Goal: Task Accomplishment & Management: Manage account settings

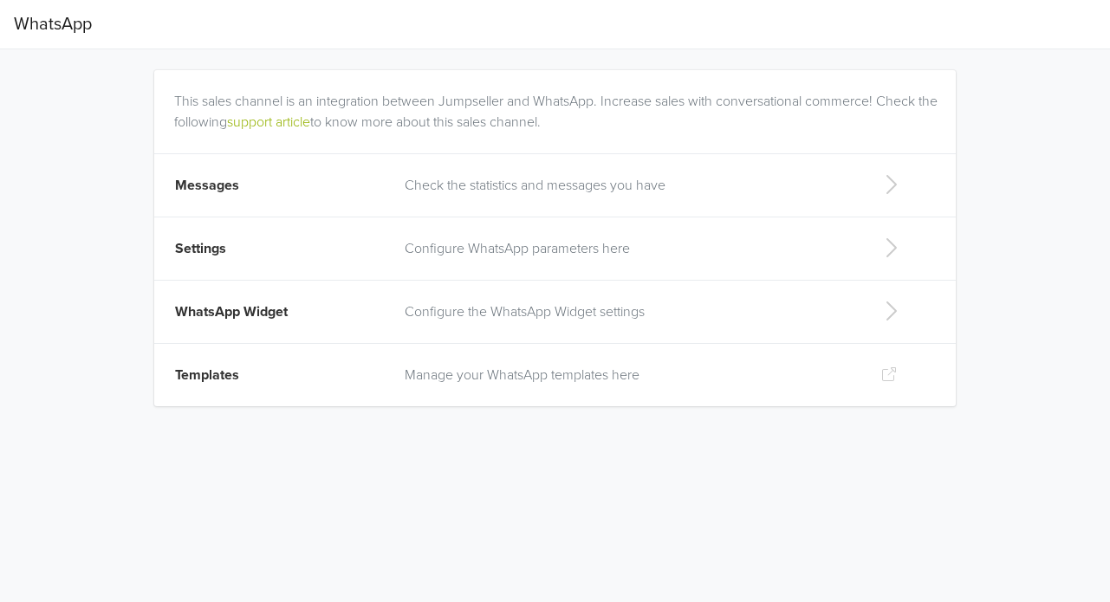
click at [206, 185] on span "Messages" at bounding box center [207, 185] width 64 height 17
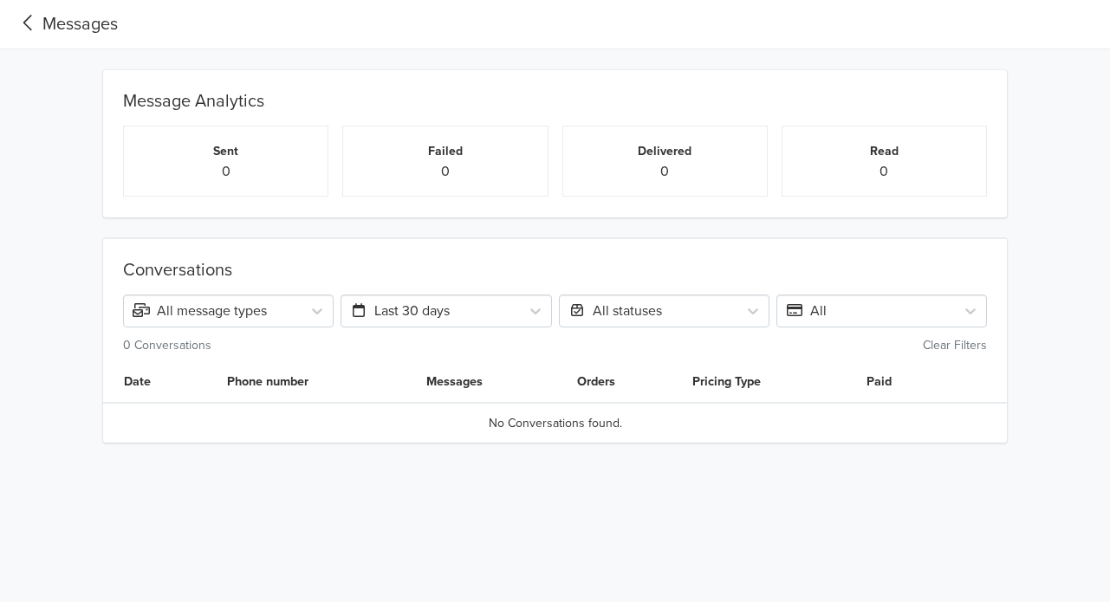
click at [16, 27] on icon at bounding box center [28, 22] width 29 height 23
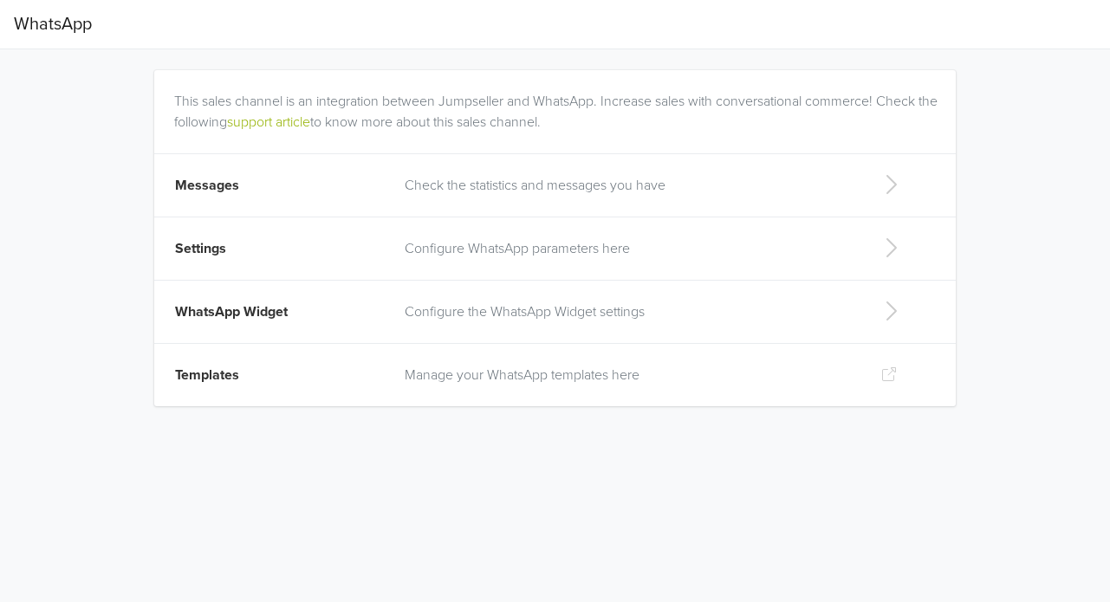
click at [198, 243] on span "Settings" at bounding box center [200, 248] width 51 height 17
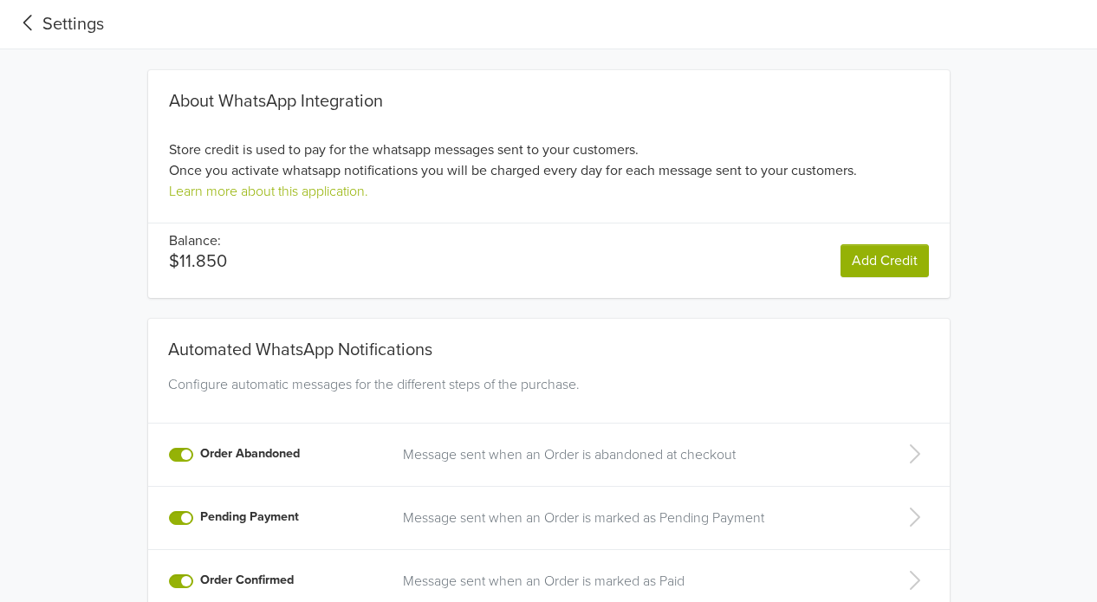
click at [29, 28] on icon at bounding box center [27, 23] width 9 height 16
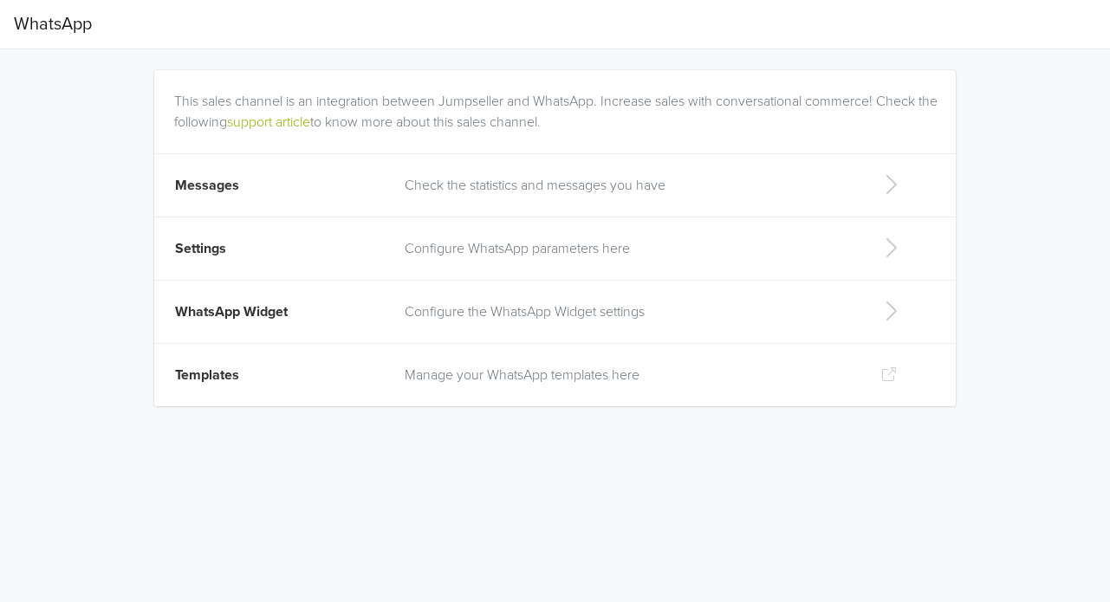
click at [449, 307] on p "Configure the WhatsApp Widget settings" at bounding box center [629, 312] width 449 height 21
select select "rb"
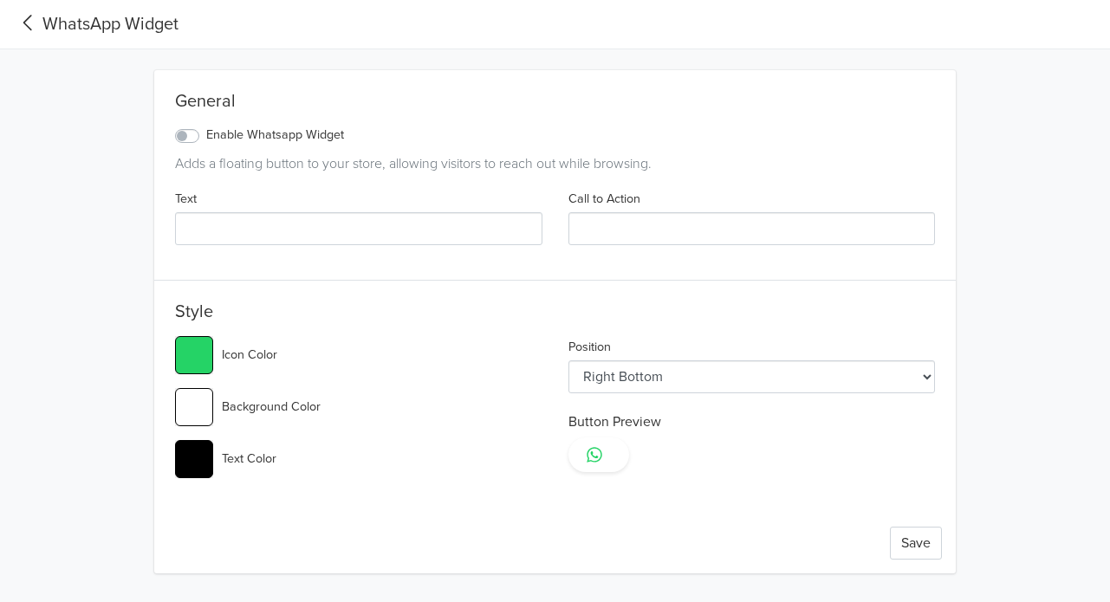
type input "#25d366"
select select "lt"
click at [40, 16] on icon at bounding box center [28, 22] width 29 height 23
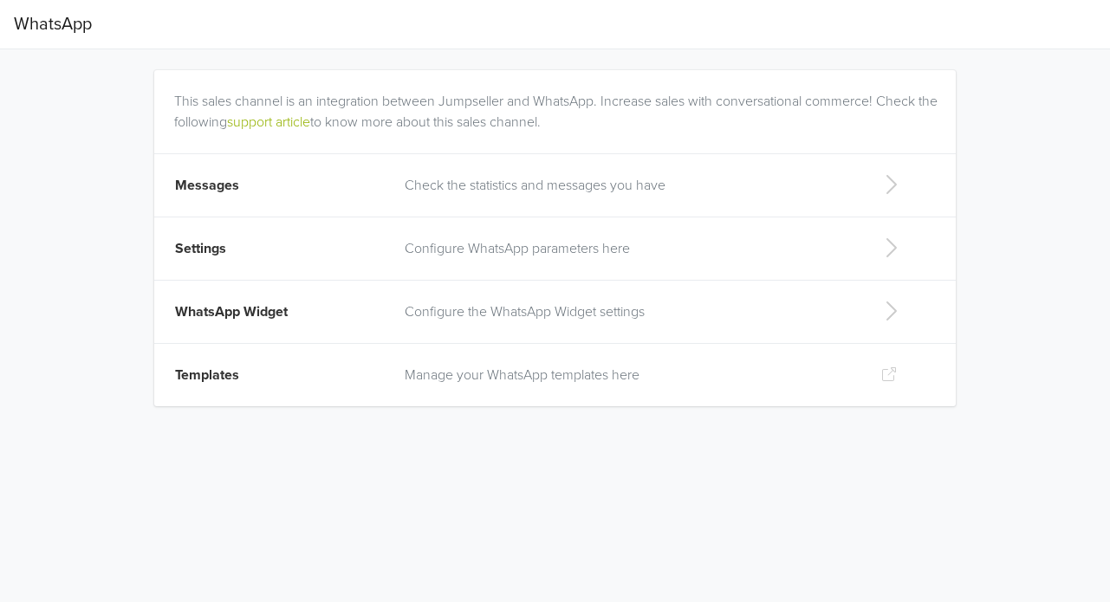
click at [198, 371] on span "Templates" at bounding box center [207, 375] width 64 height 17
click at [225, 190] on span "Messages" at bounding box center [207, 185] width 64 height 17
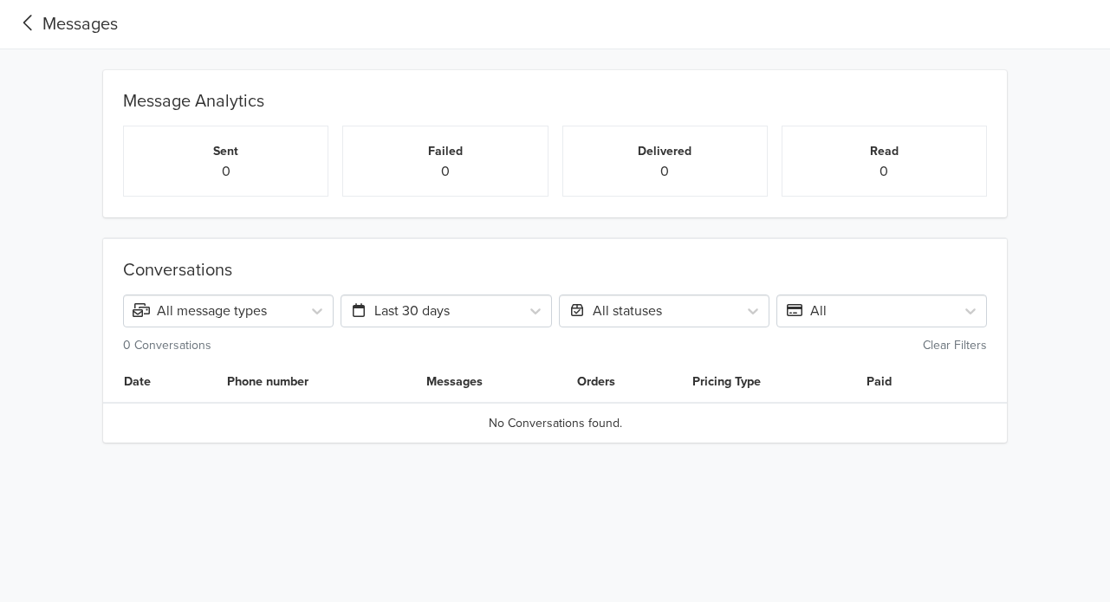
click at [33, 16] on icon at bounding box center [28, 22] width 29 height 23
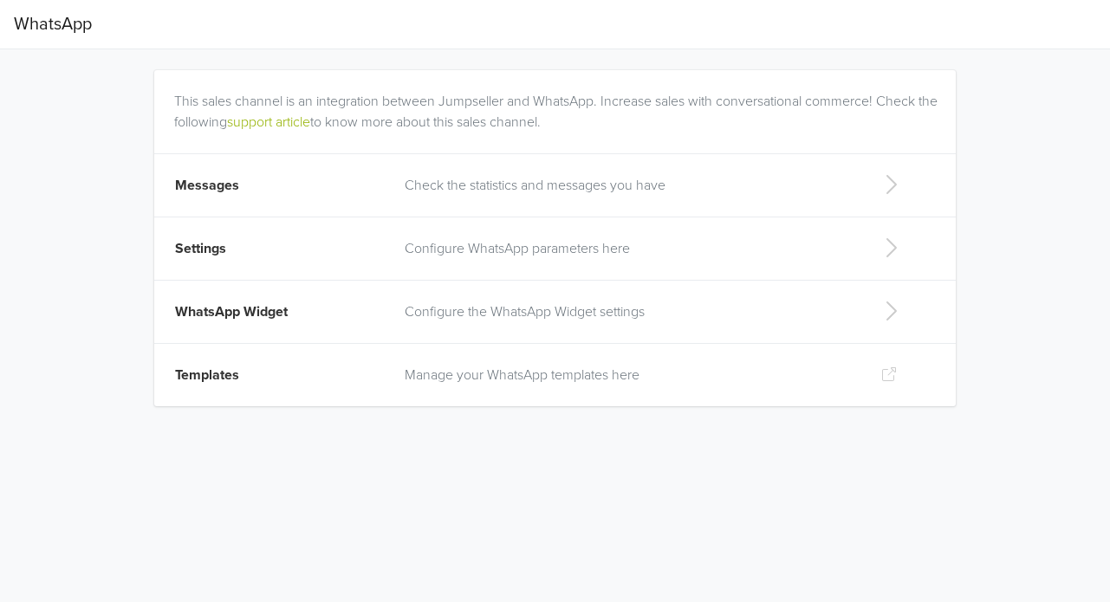
click at [227, 249] on td "Settings" at bounding box center [274, 248] width 240 height 63
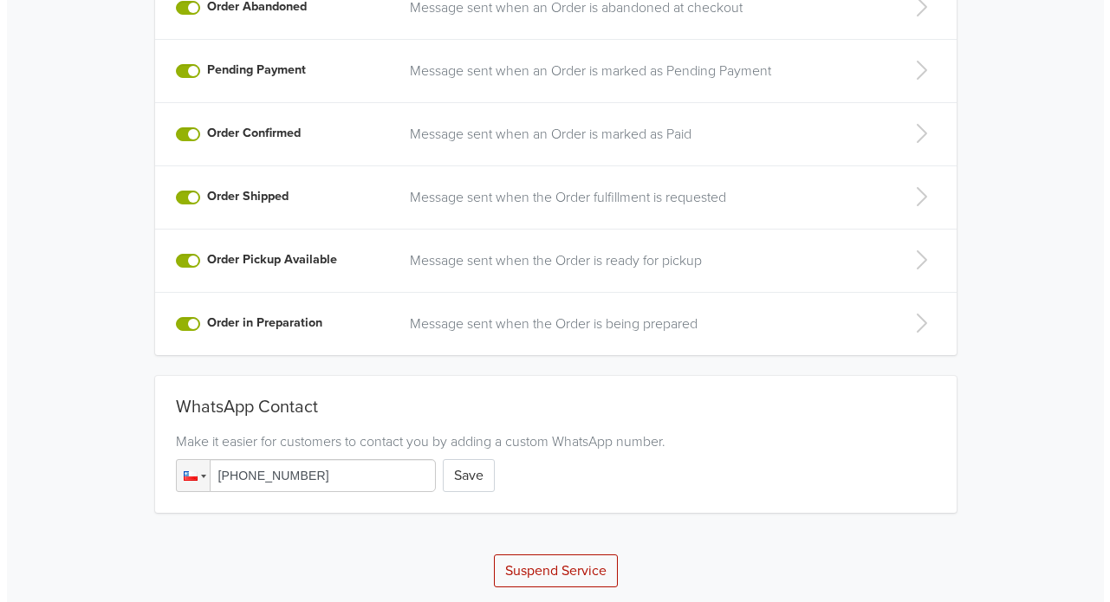
scroll to position [451, 0]
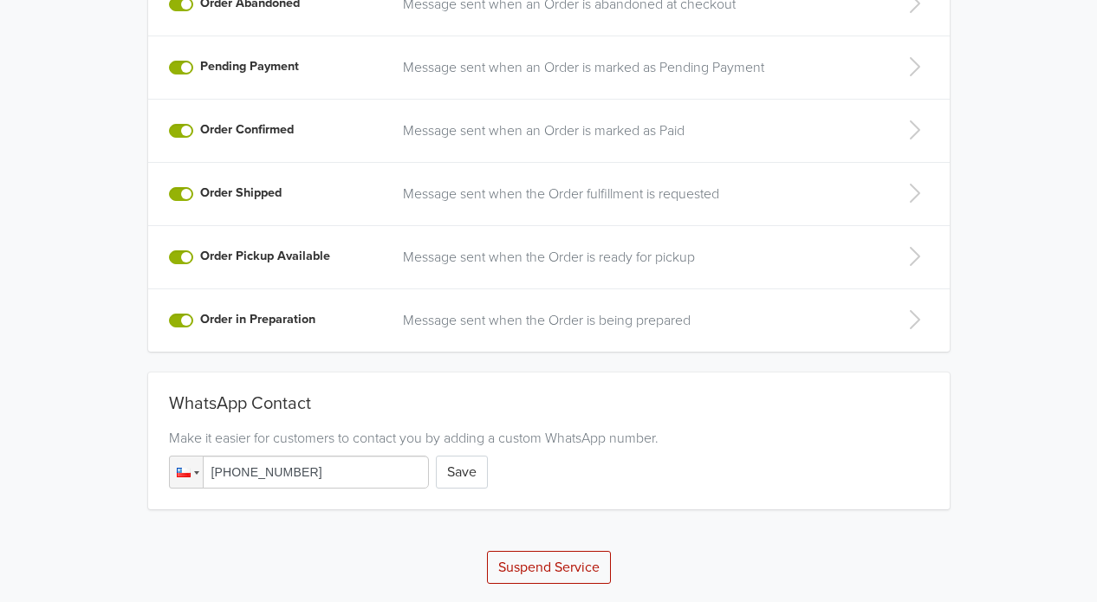
click at [579, 575] on button "Suspend Service" at bounding box center [549, 567] width 124 height 33
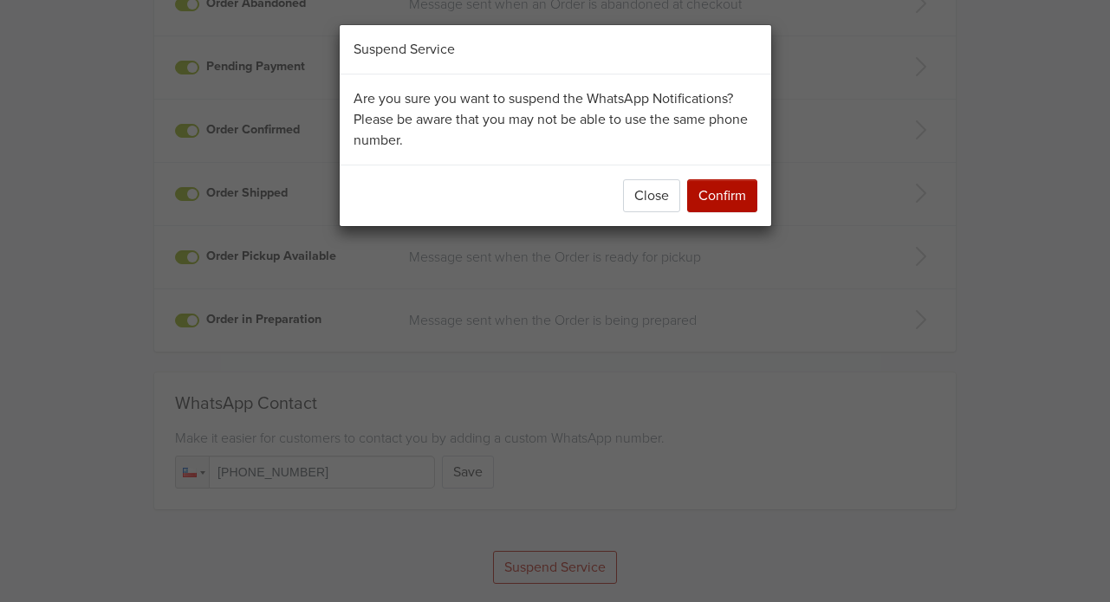
drag, startPoint x: 732, startPoint y: 186, endPoint x: 776, endPoint y: 275, distance: 98.8
click at [731, 186] on button "Confirm" at bounding box center [722, 195] width 70 height 33
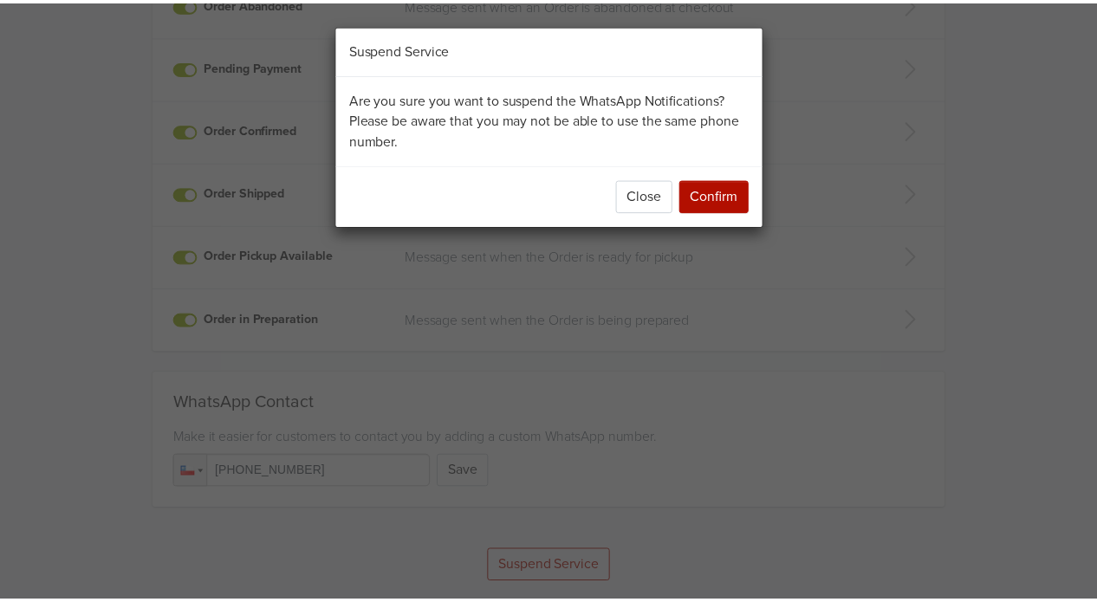
scroll to position [0, 0]
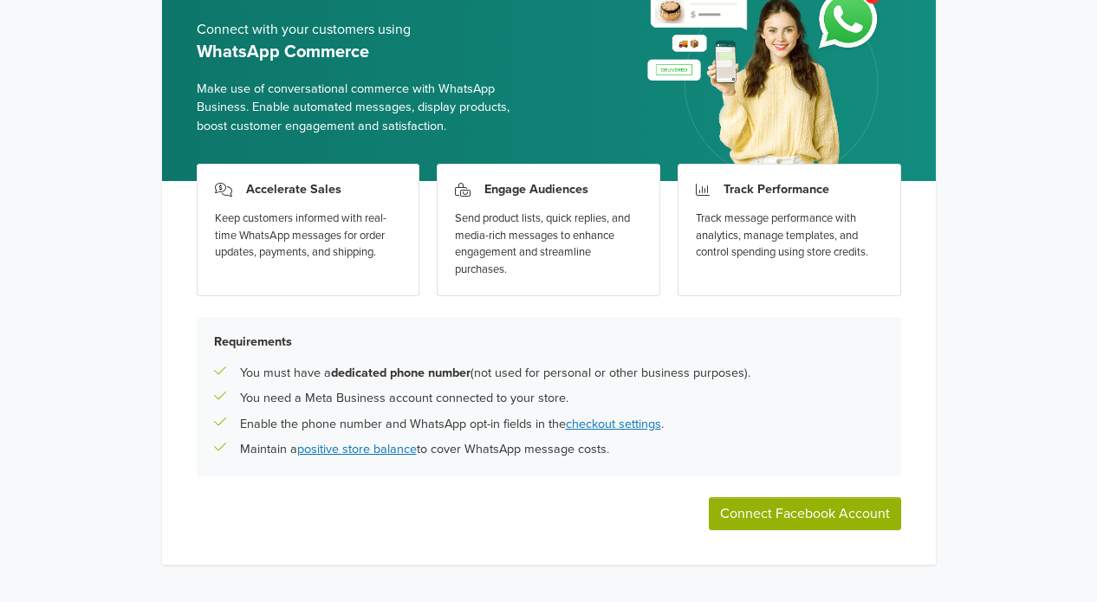
scroll to position [133, 0]
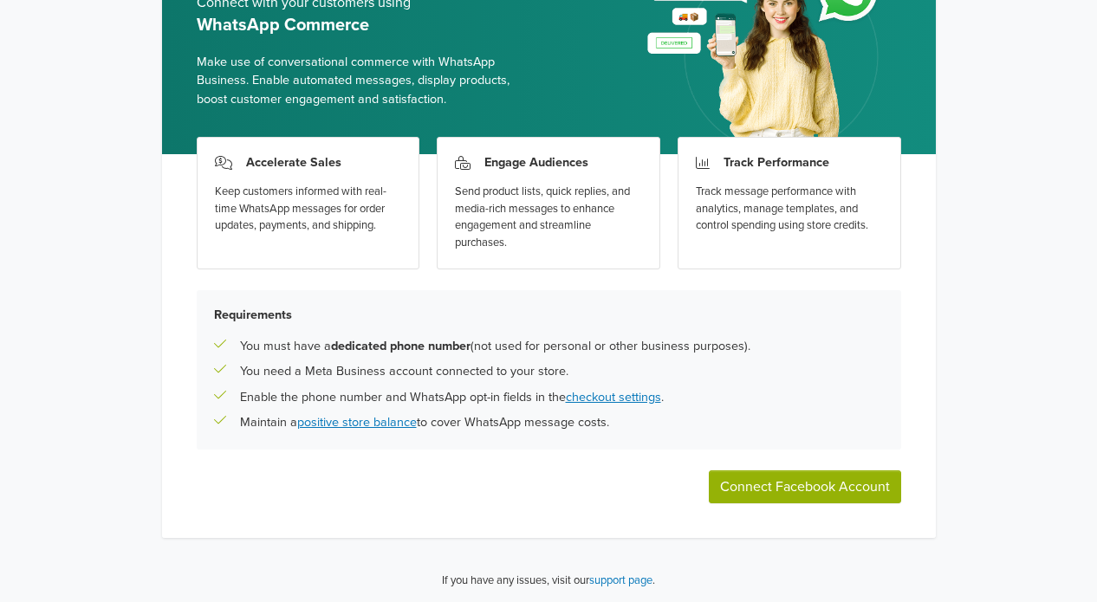
click at [837, 473] on button "Connect Facebook Account" at bounding box center [805, 487] width 192 height 33
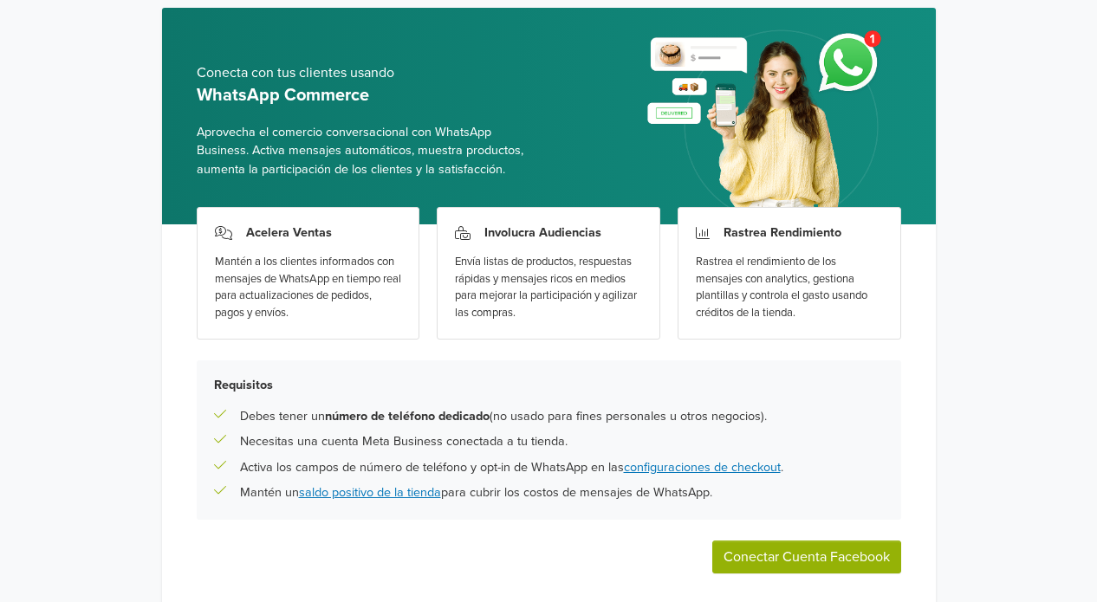
scroll to position [133, 0]
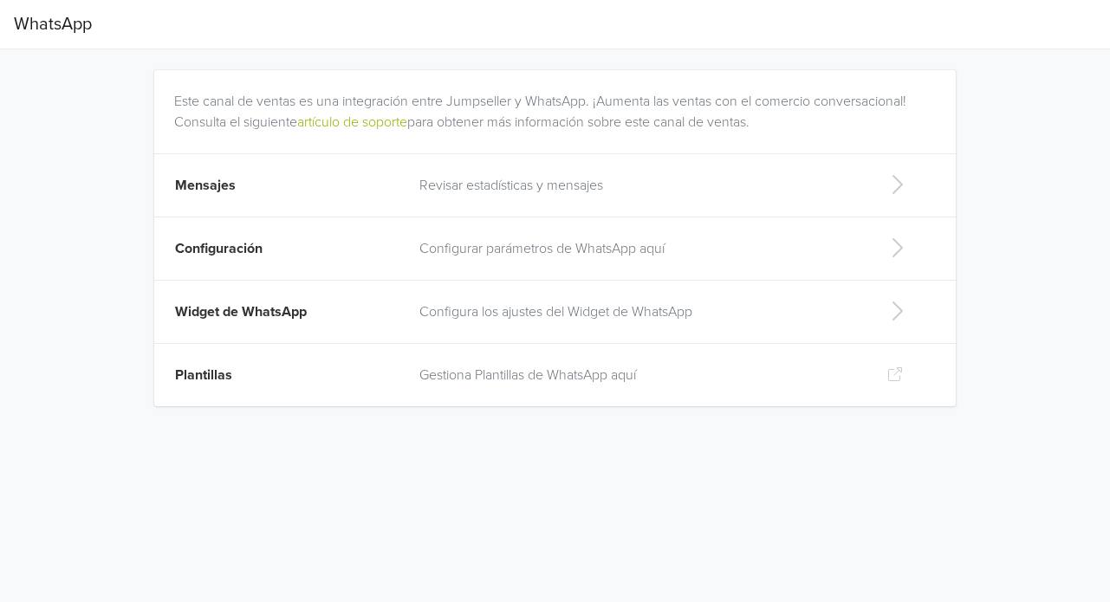
click at [226, 184] on span "Mensajes" at bounding box center [205, 185] width 61 height 17
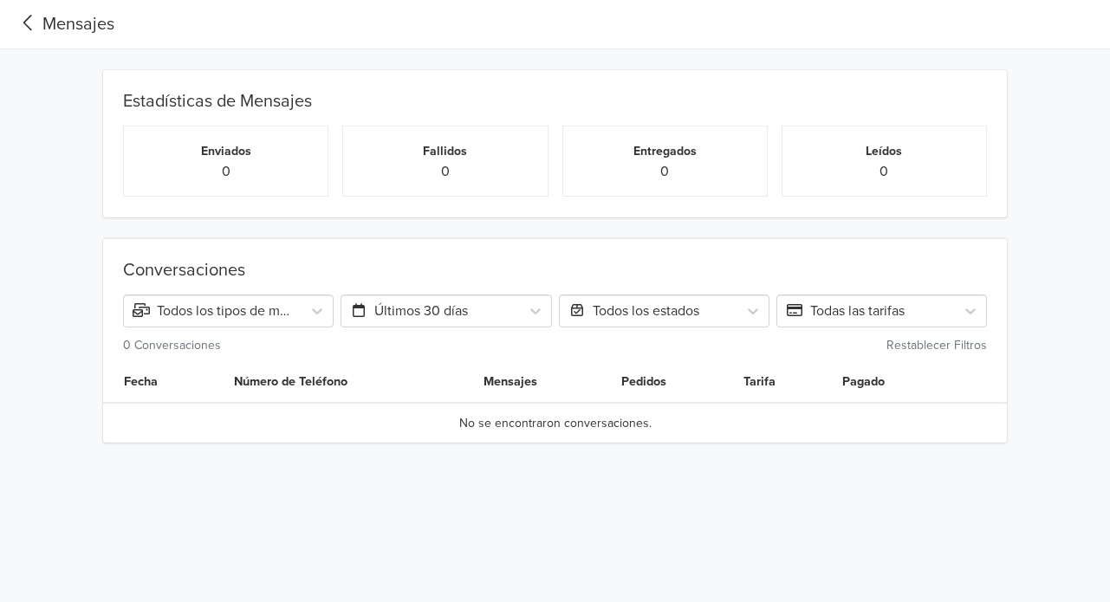
click at [33, 21] on icon at bounding box center [28, 22] width 29 height 23
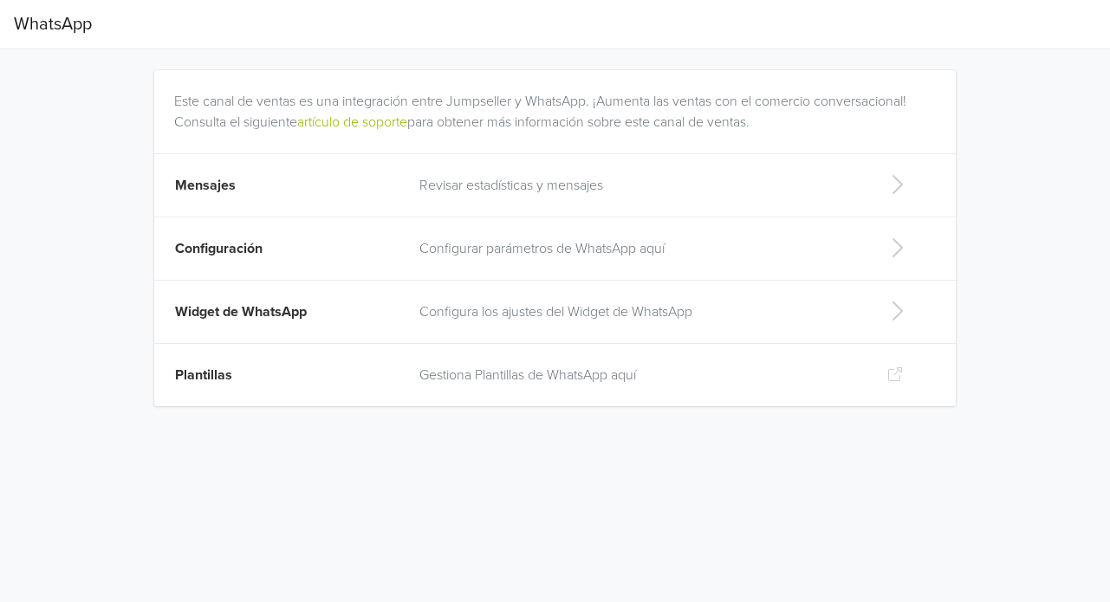
click at [224, 245] on span "Configuración" at bounding box center [219, 248] width 88 height 17
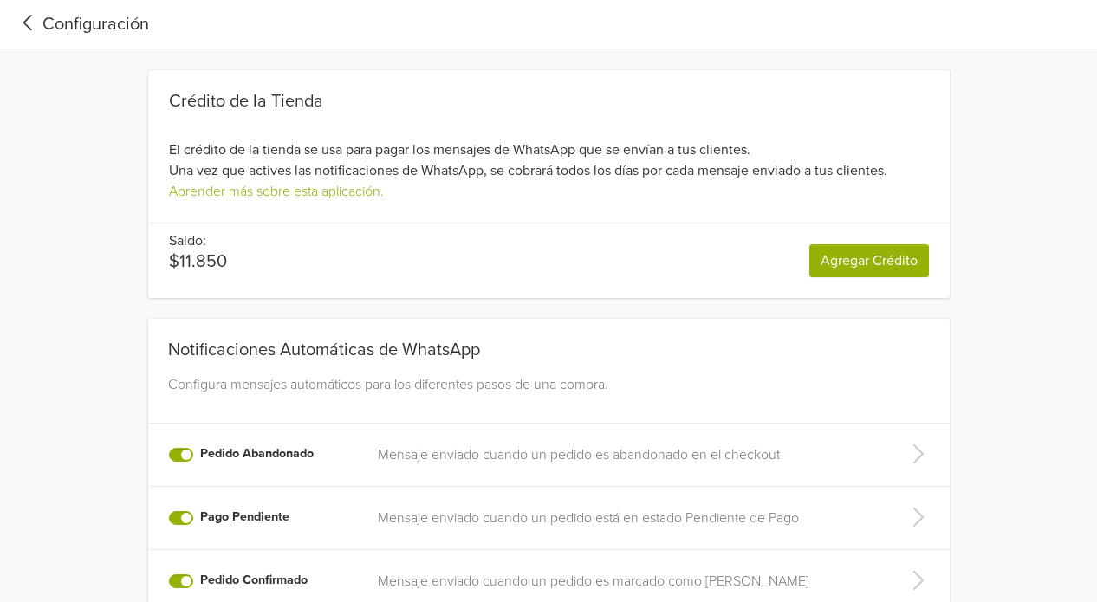
click at [552, 514] on p "Mensaje enviado cuando un pedido está en estado Pendiente de Pago" at bounding box center [626, 518] width 497 height 21
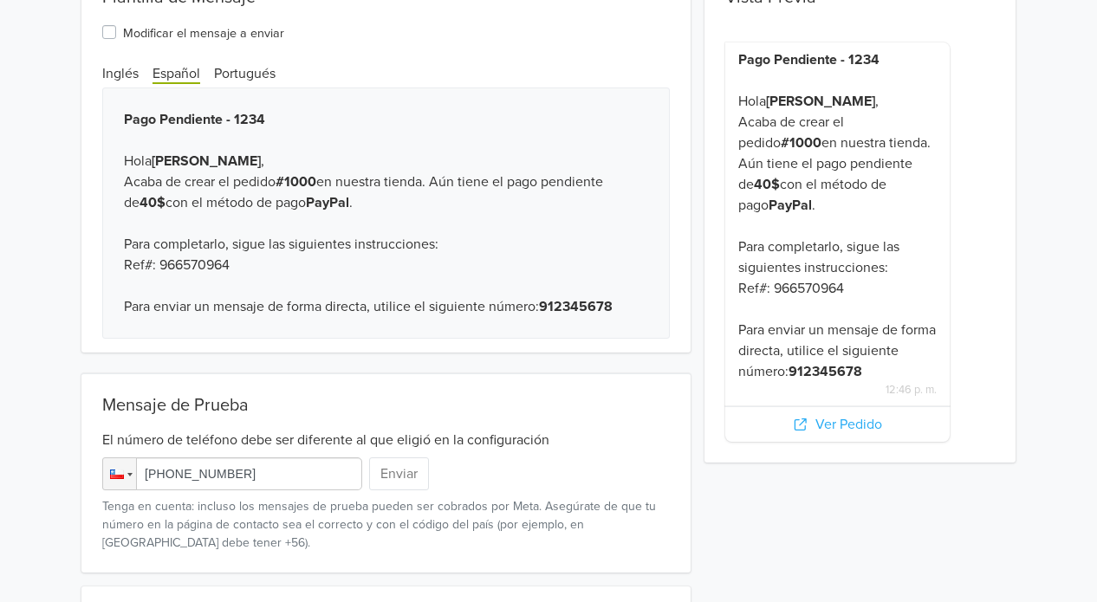
scroll to position [260, 0]
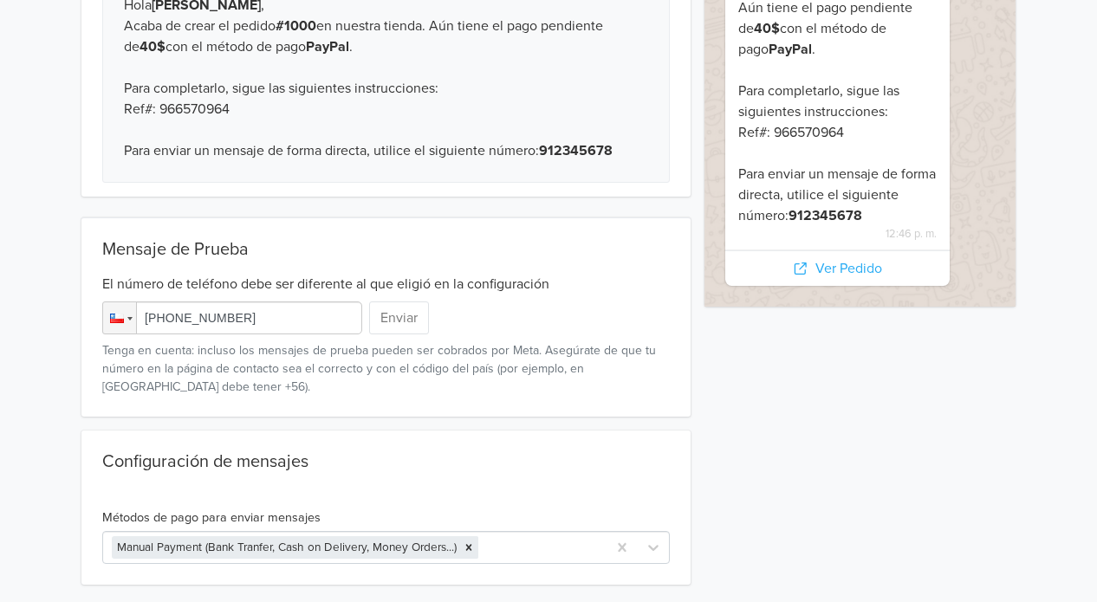
drag, startPoint x: 276, startPoint y: 319, endPoint x: -124, endPoint y: 315, distance: 399.5
click at [0, 315] on html "Pago Pendiente Vista Previa Pago Pendiente - 1234 Hola John Doe , Acaba de crea…" at bounding box center [548, 176] width 1097 height 873
type input "+56 993 376 234"
click at [416, 324] on button "Enviar" at bounding box center [399, 318] width 60 height 33
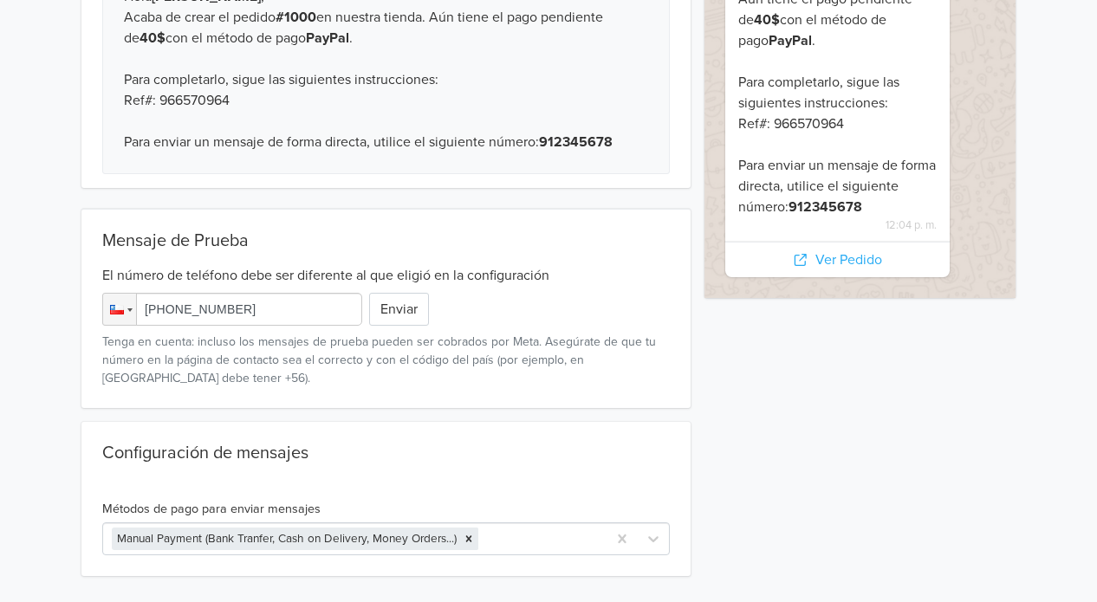
scroll to position [0, 0]
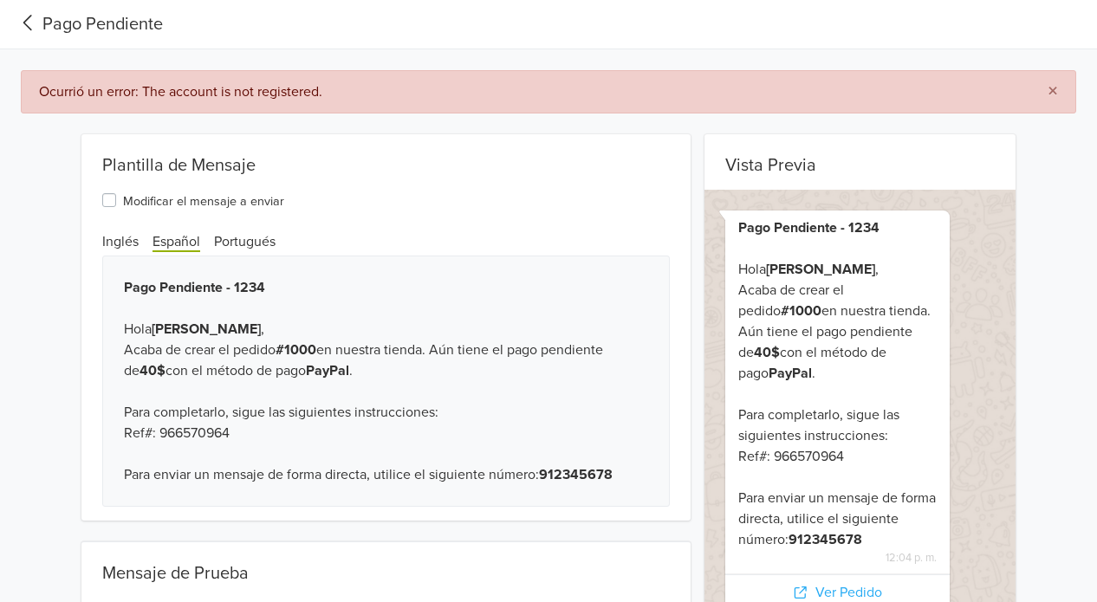
click at [26, 19] on icon at bounding box center [28, 22] width 29 height 23
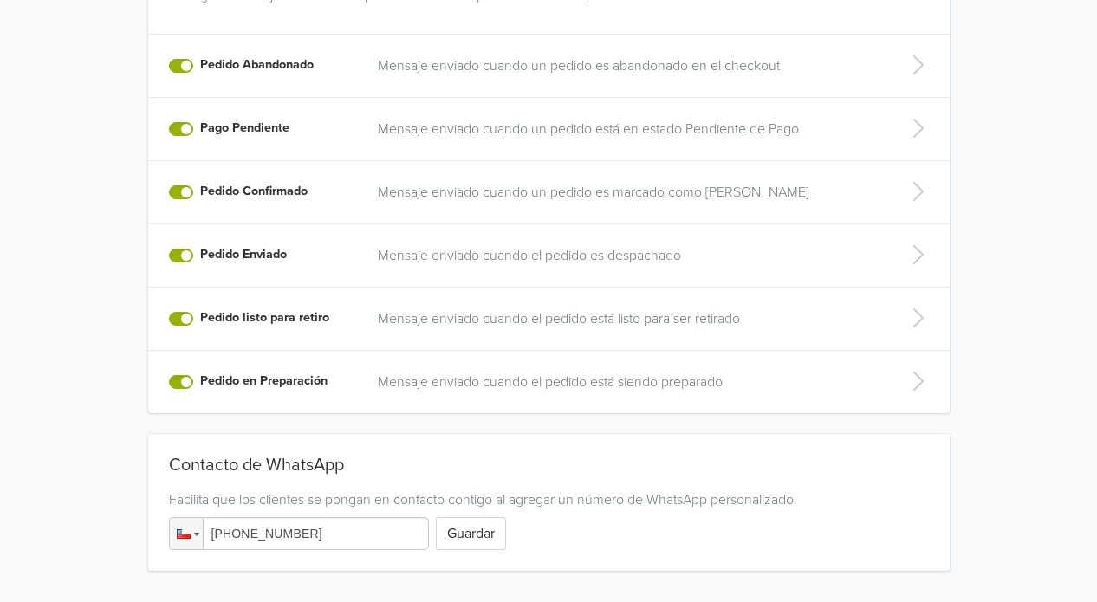
scroll to position [451, 0]
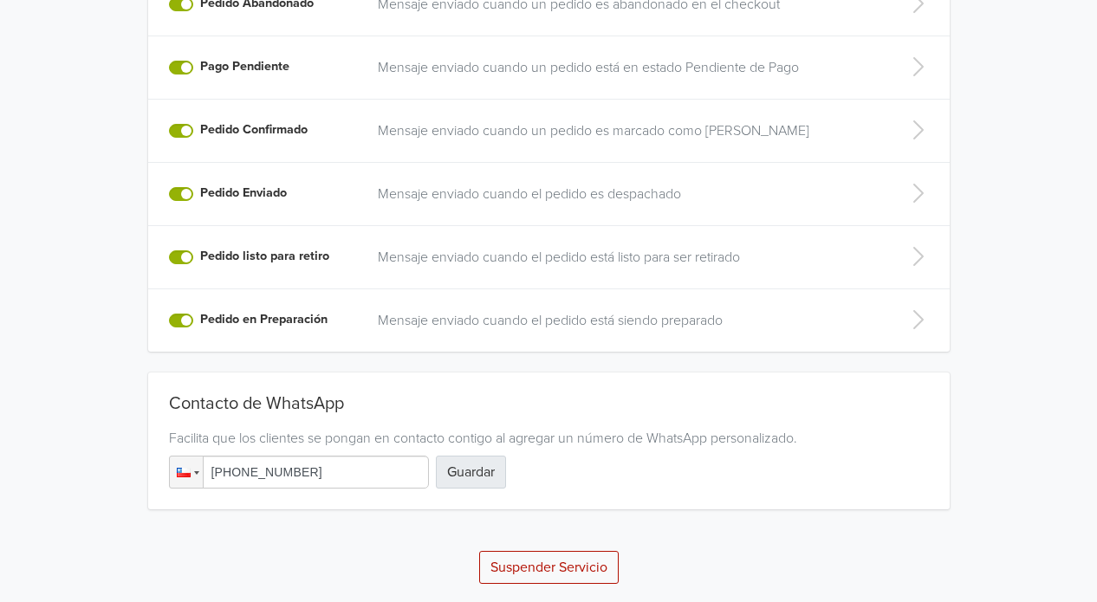
click at [480, 469] on button "Guardar" at bounding box center [471, 472] width 70 height 33
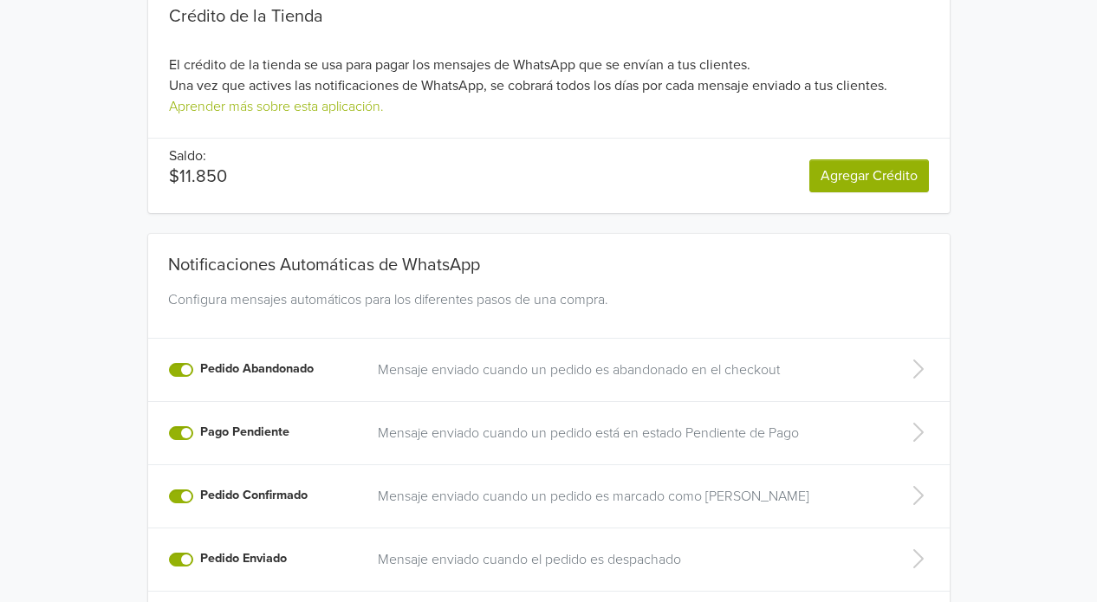
scroll to position [347, 0]
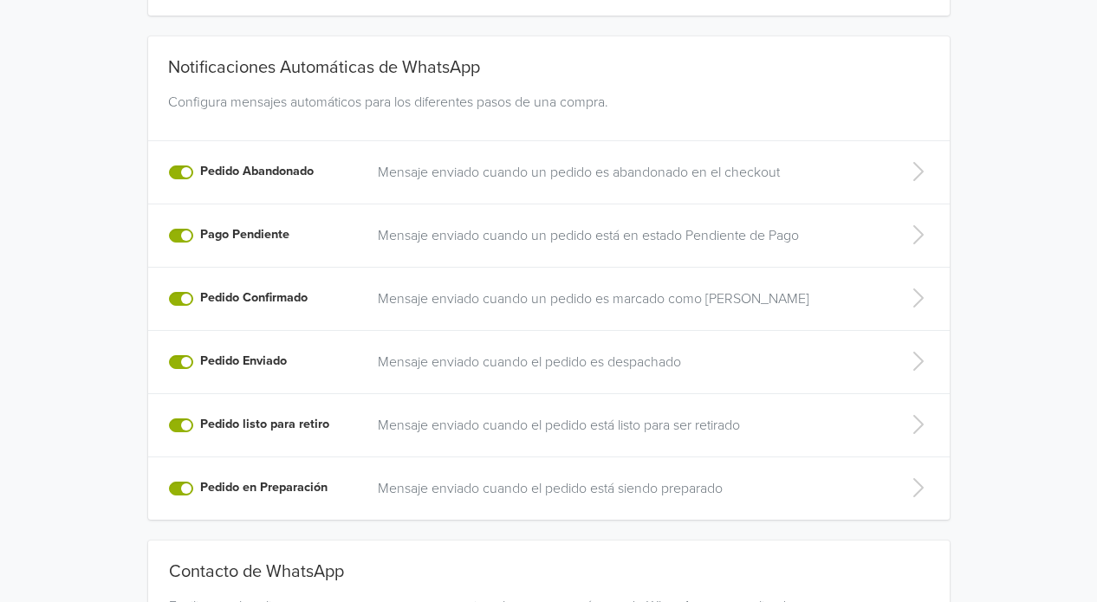
click at [582, 297] on p "Mensaje enviado cuando un pedido es marcado como Pagado" at bounding box center [626, 299] width 497 height 21
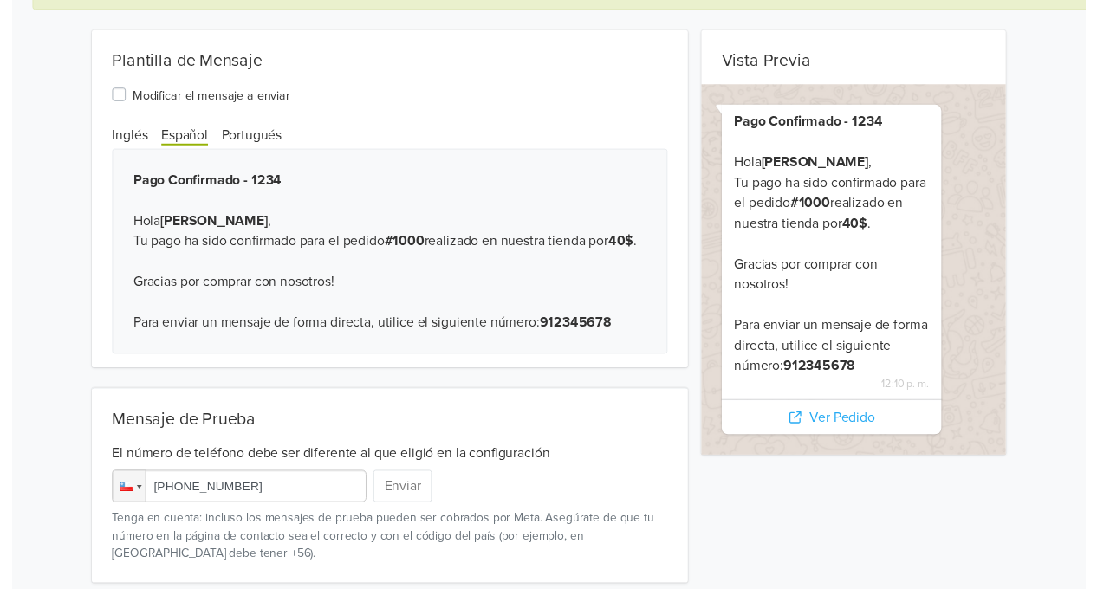
scroll to position [137, 0]
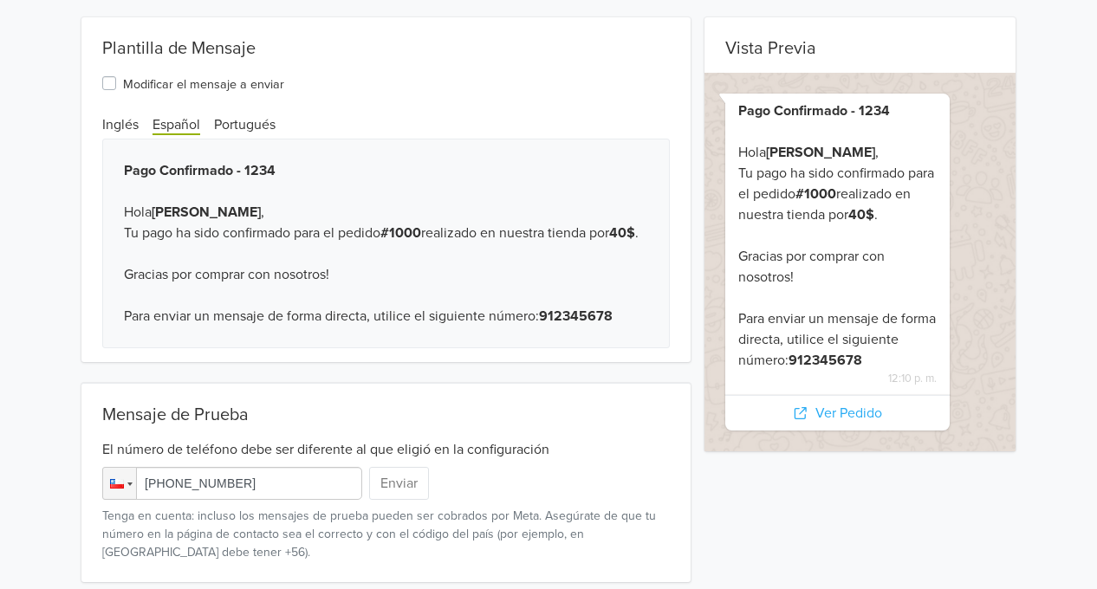
drag, startPoint x: 276, startPoint y: 490, endPoint x: 176, endPoint y: 490, distance: 99.6
click at [176, 490] on input "+56 984 142 889" at bounding box center [232, 483] width 260 height 33
type input "+56 993 376 234"
click at [407, 484] on button "Enviar" at bounding box center [399, 483] width 60 height 33
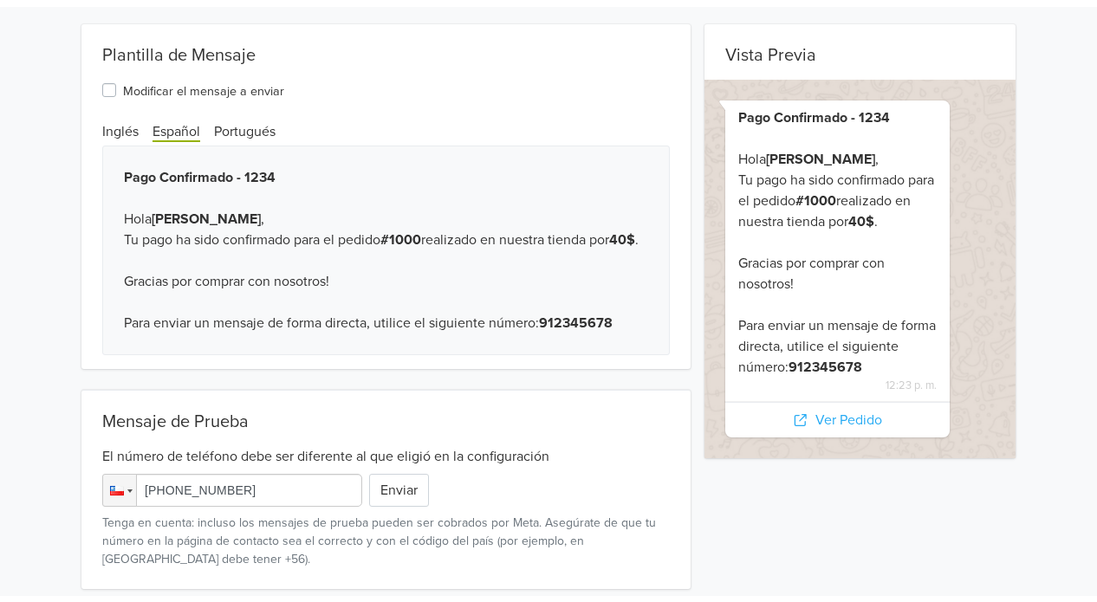
scroll to position [0, 0]
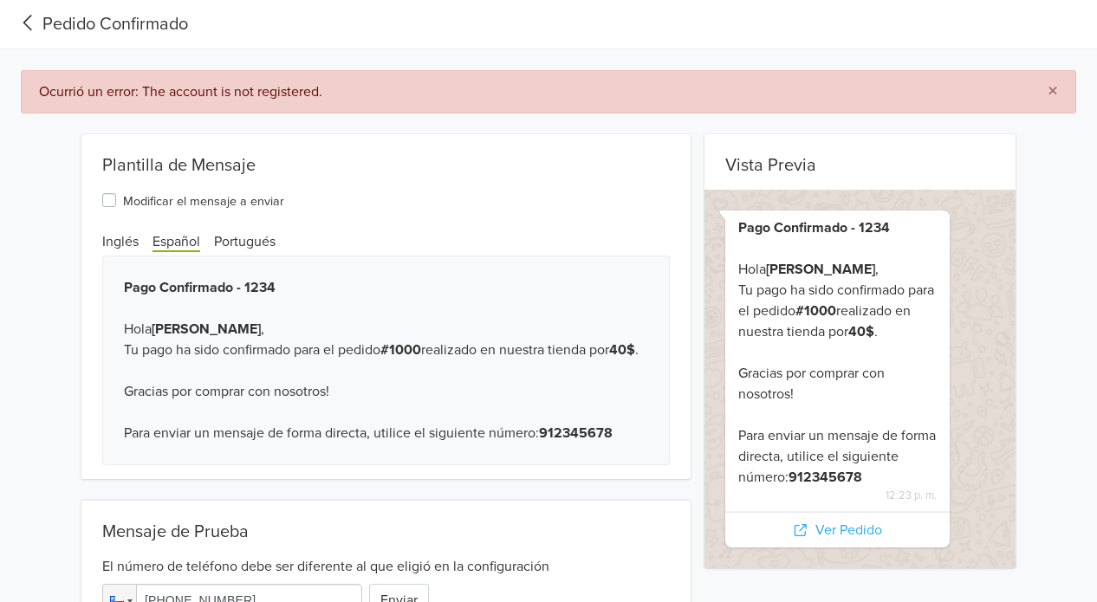
click at [31, 34] on icon at bounding box center [28, 22] width 29 height 23
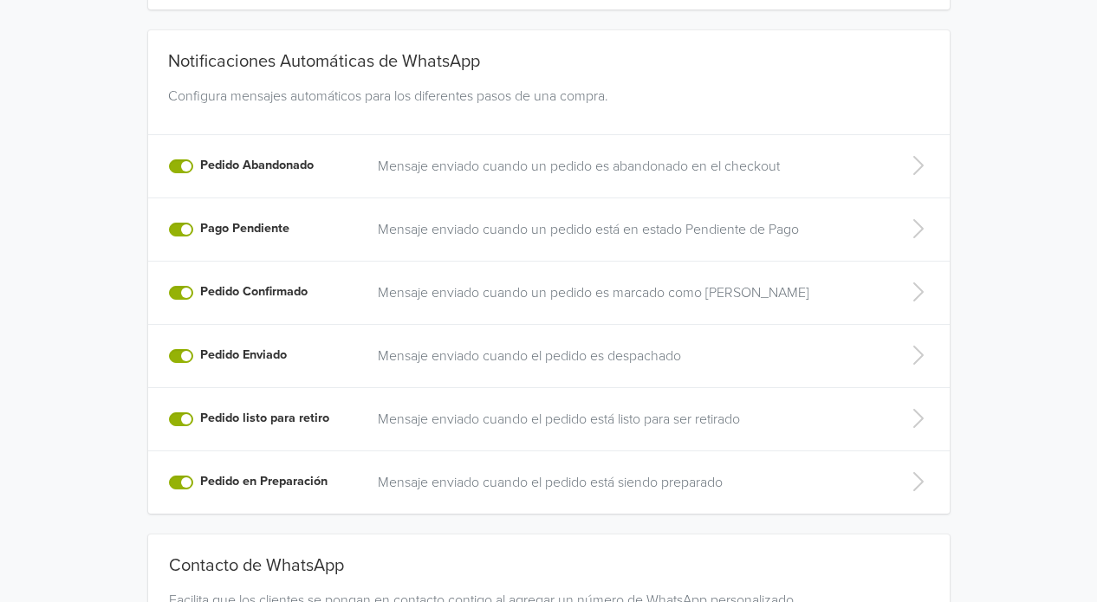
scroll to position [347, 0]
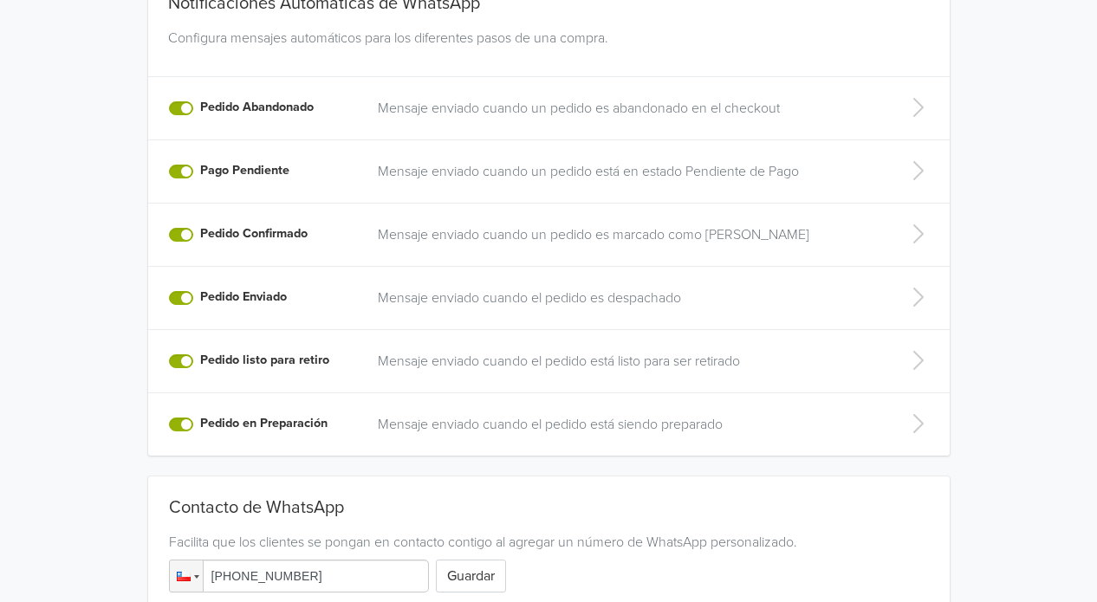
click at [496, 228] on p "Mensaje enviado cuando un pedido es marcado como Pagado" at bounding box center [626, 234] width 497 height 21
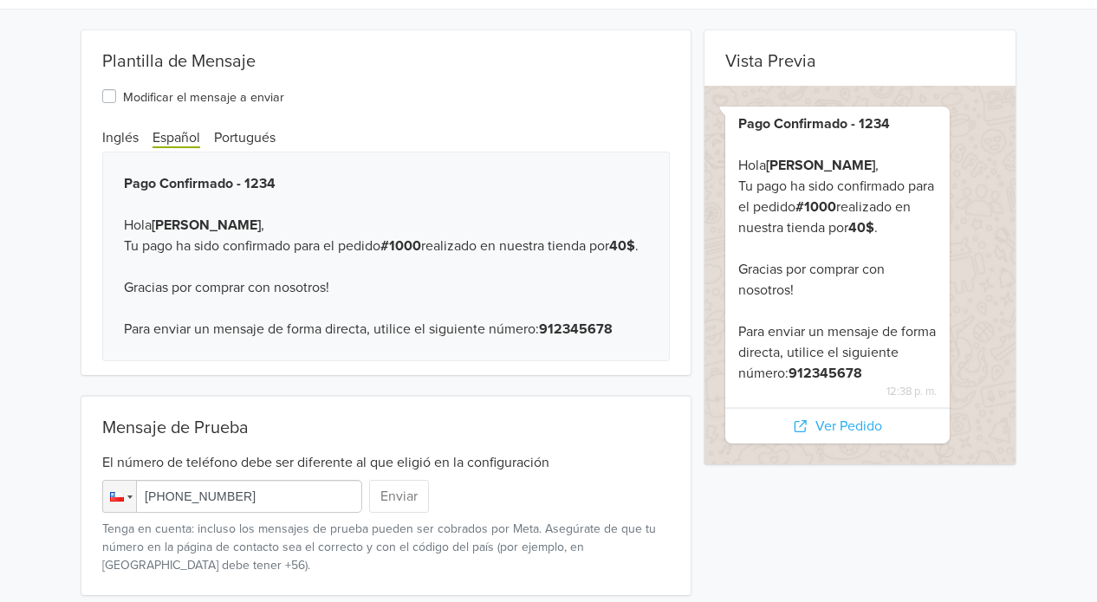
drag, startPoint x: 273, startPoint y: 502, endPoint x: 177, endPoint y: 505, distance: 96.2
click at [177, 505] on input "+56 984 142 889" at bounding box center [232, 496] width 260 height 33
type input "+56 993 376 234"
click at [419, 504] on button "Enviar" at bounding box center [399, 496] width 60 height 33
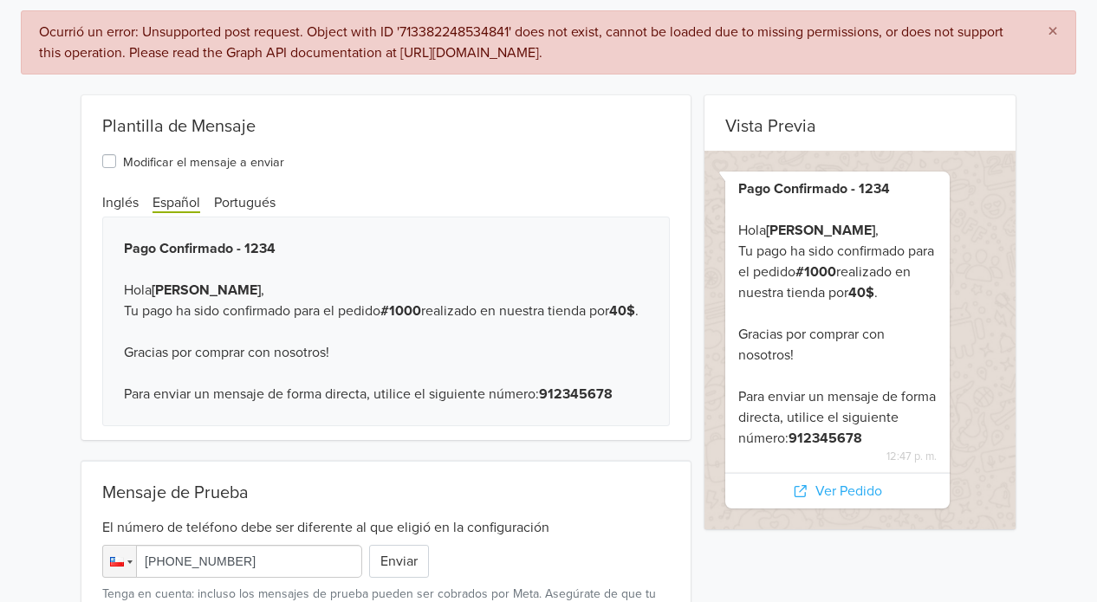
scroll to position [0, 0]
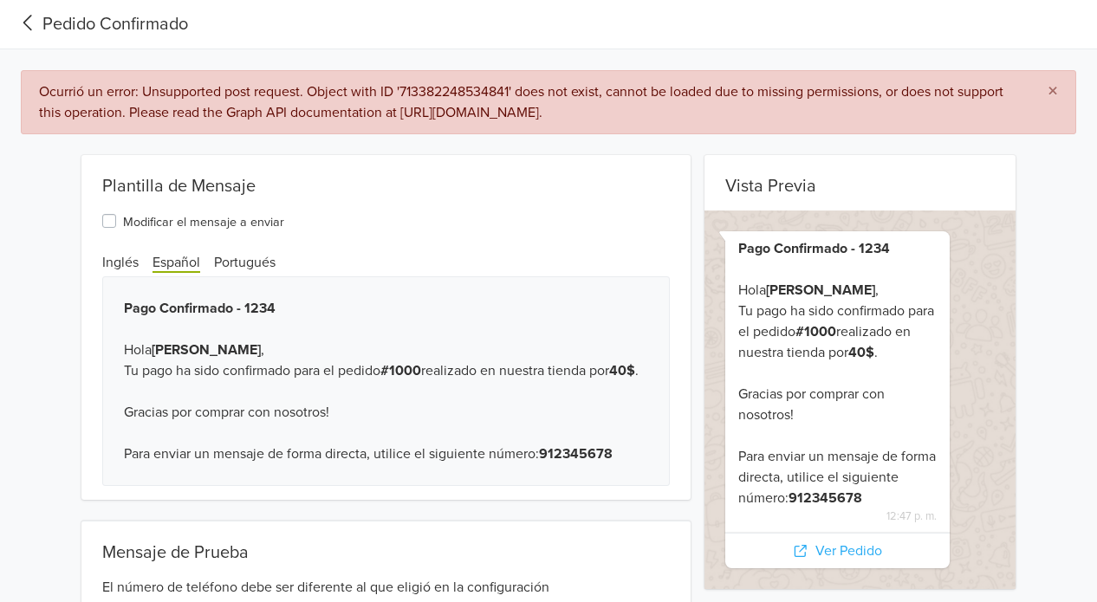
click at [22, 20] on icon at bounding box center [28, 22] width 29 height 23
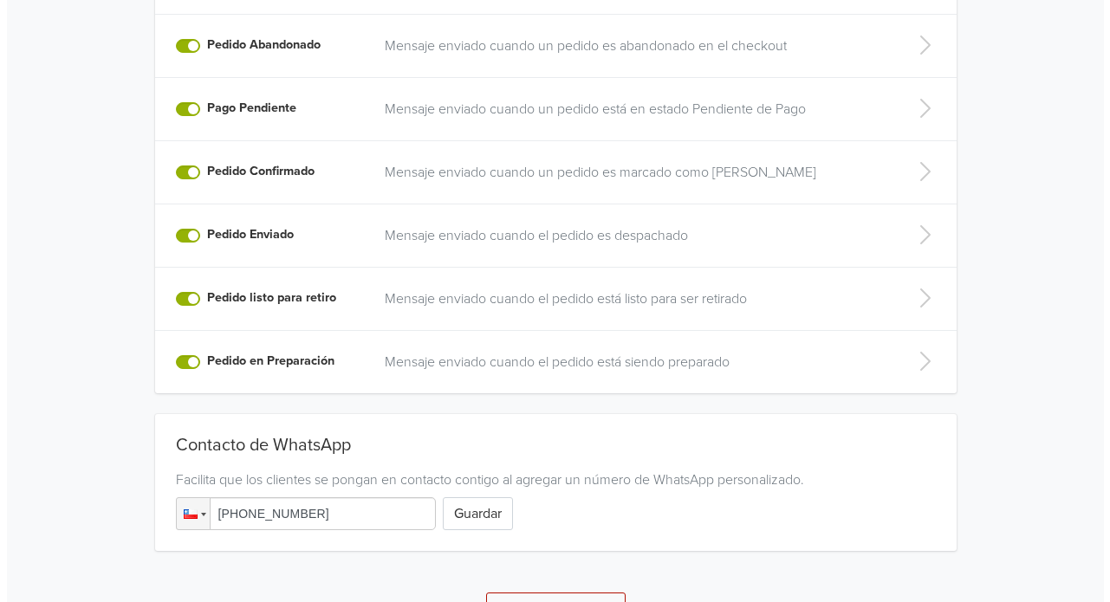
scroll to position [451, 0]
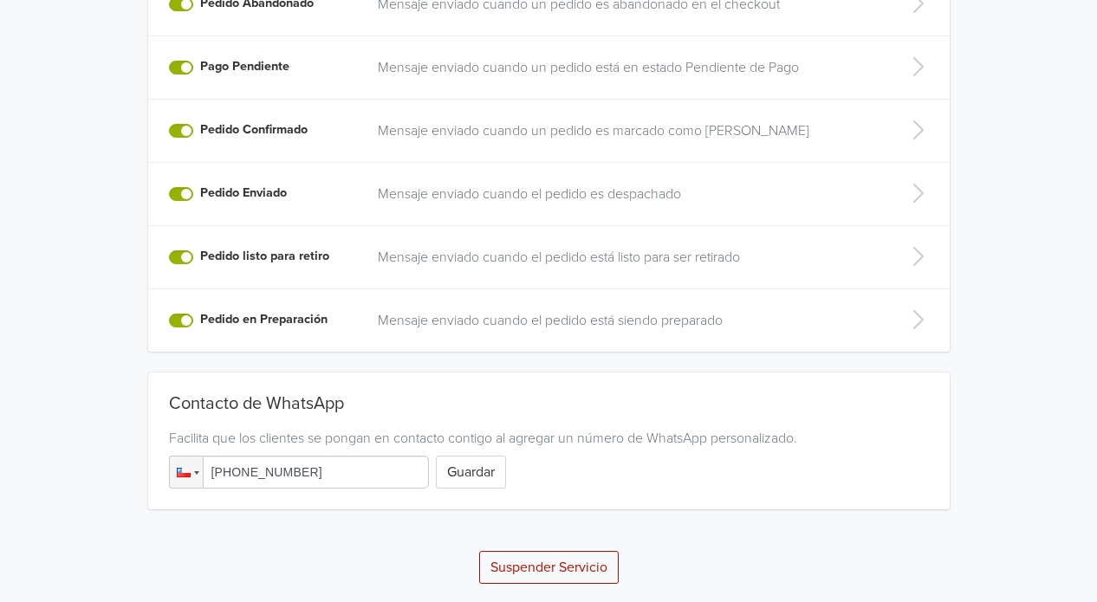
click at [562, 570] on button "Suspender Servicio" at bounding box center [549, 567] width 140 height 33
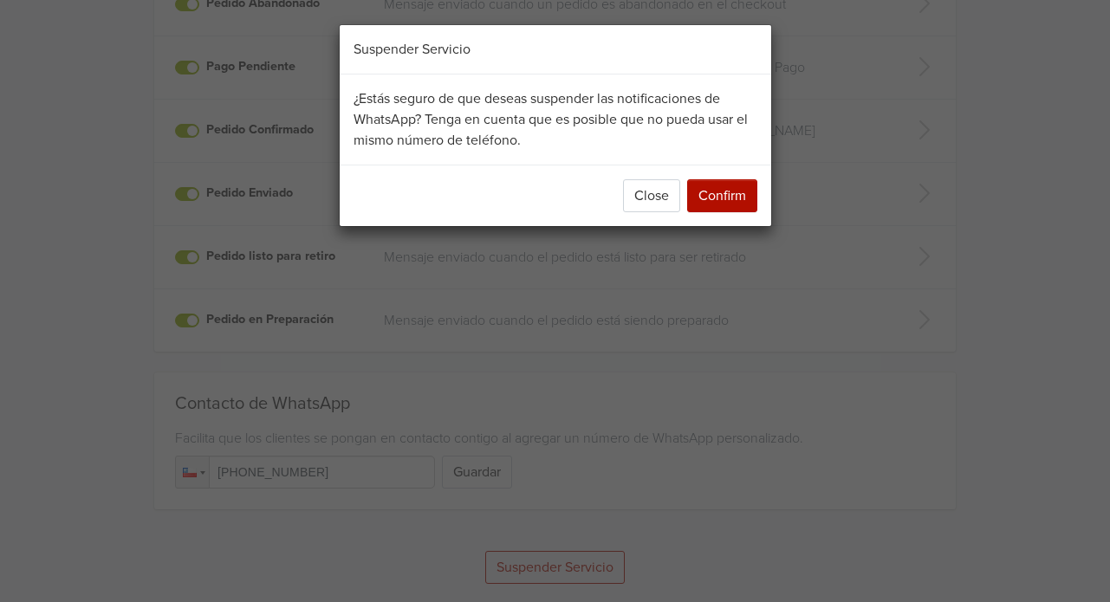
click at [753, 187] on button "Confirm" at bounding box center [722, 195] width 70 height 33
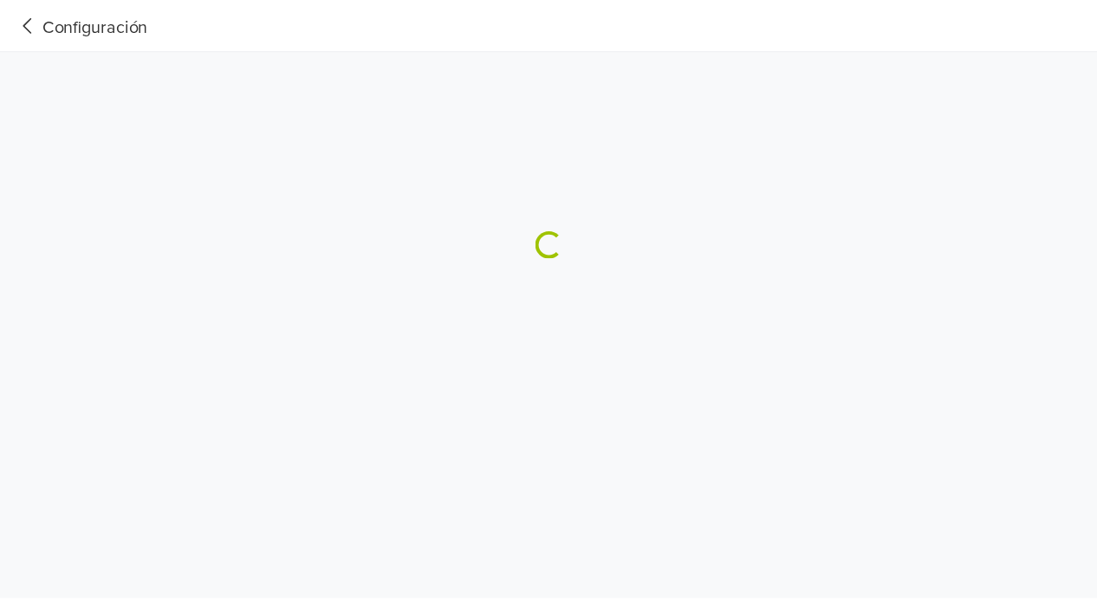
scroll to position [0, 0]
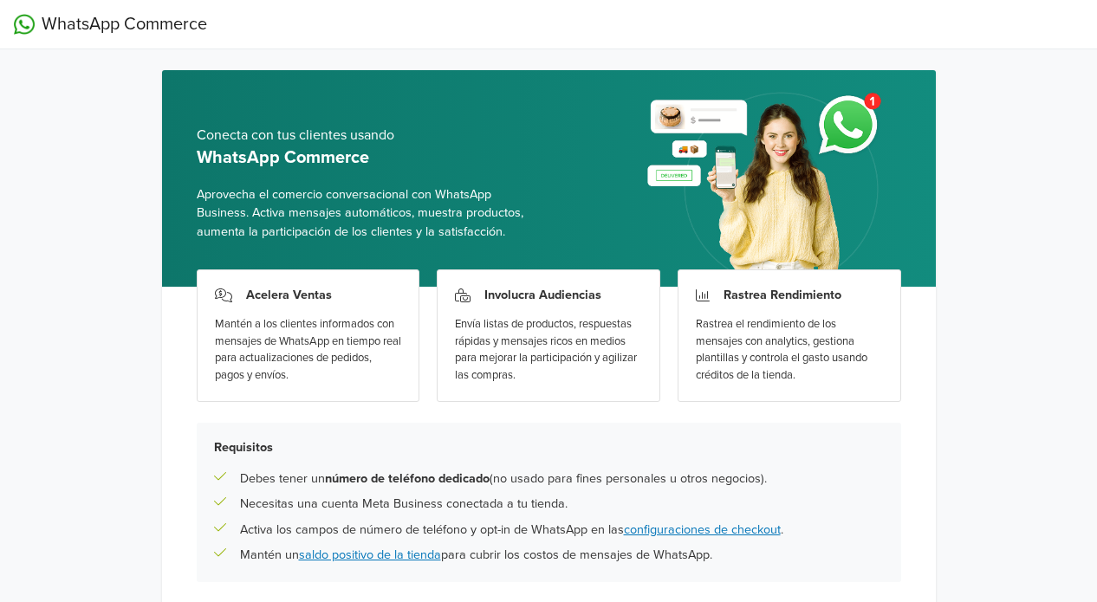
scroll to position [133, 0]
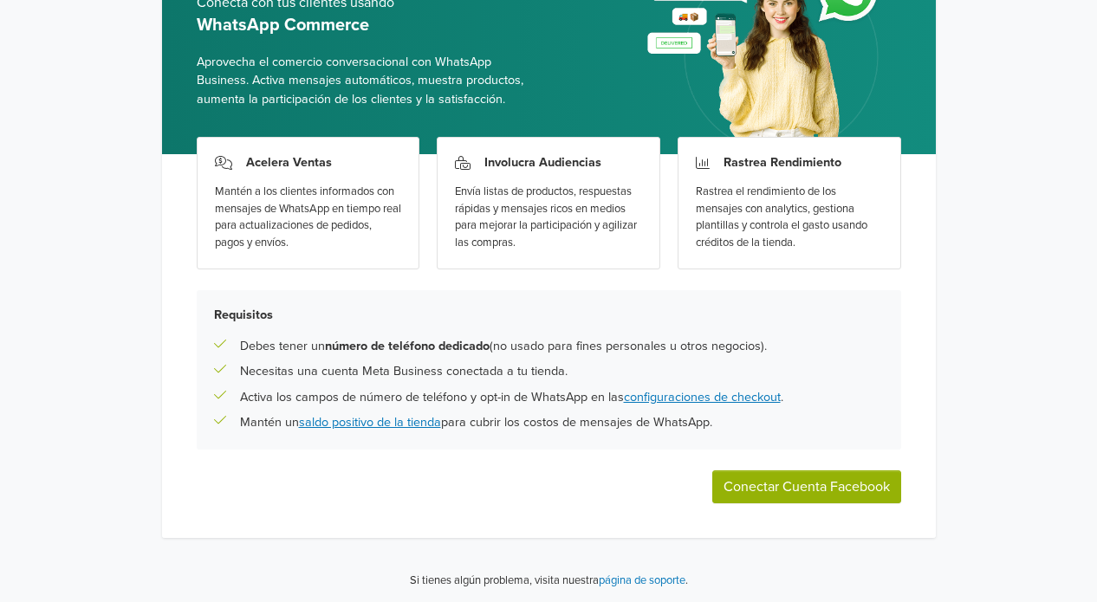
click at [786, 487] on button "Conectar Cuenta Facebook" at bounding box center [806, 487] width 189 height 33
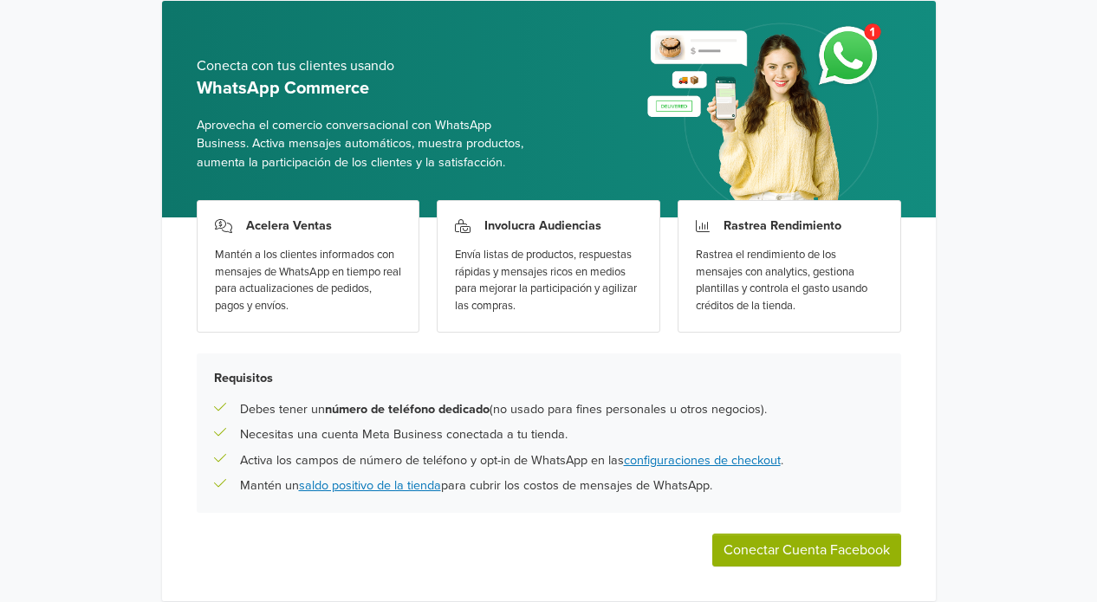
scroll to position [217, 0]
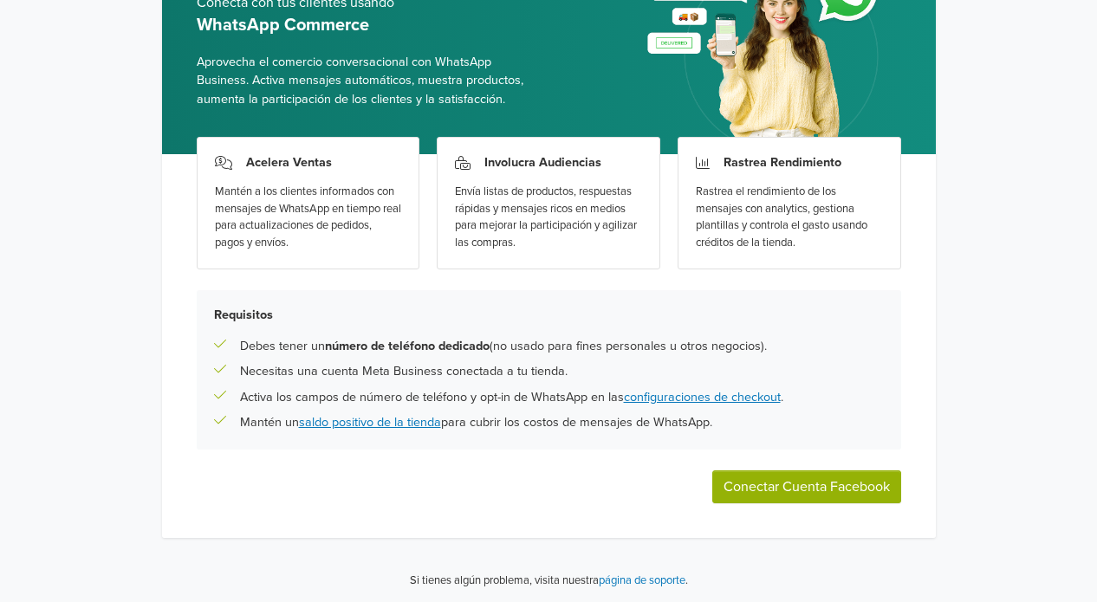
click at [815, 498] on button "Conectar Cuenta Facebook" at bounding box center [806, 487] width 189 height 33
